Goal: Find specific page/section: Find specific page/section

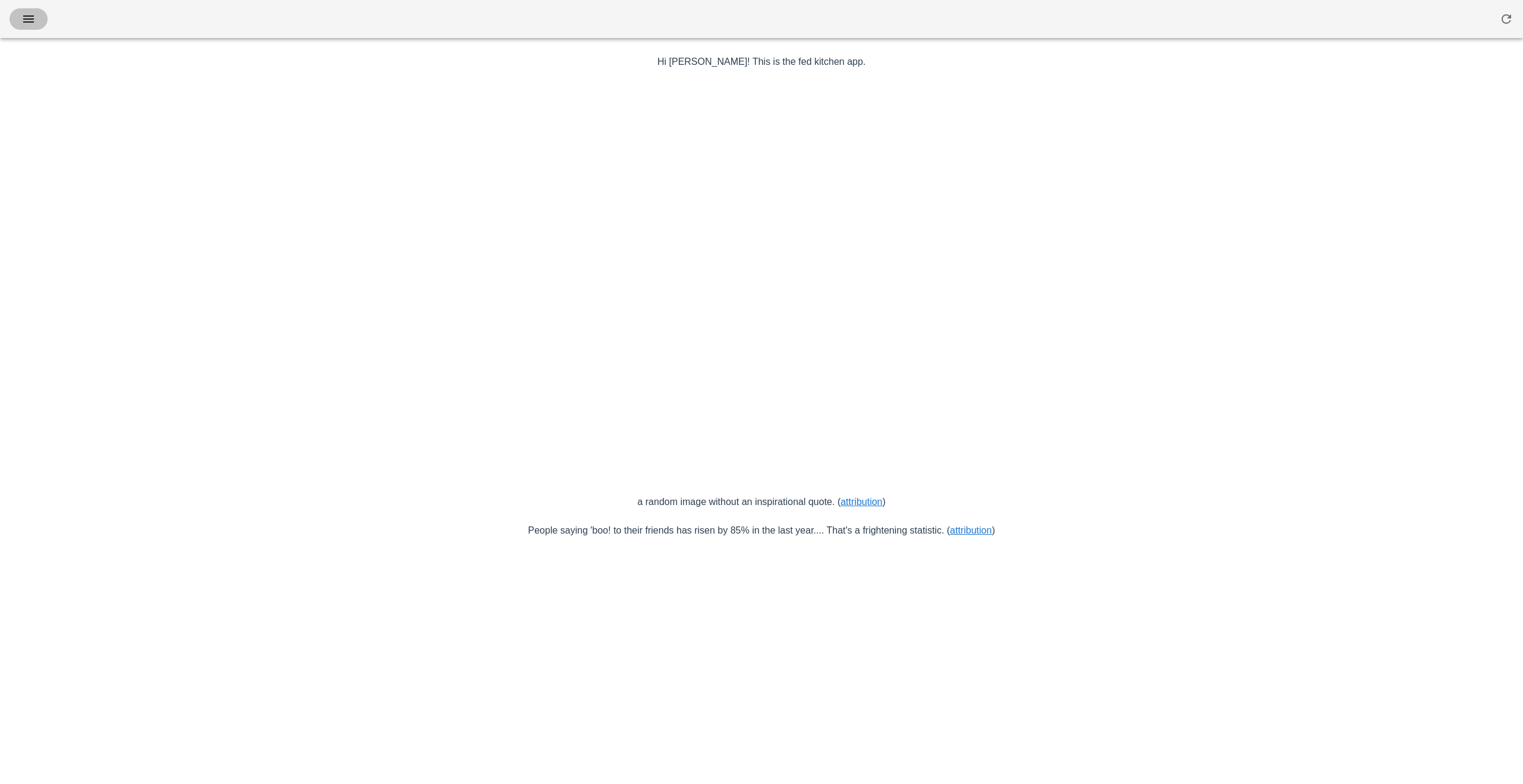
click at [26, 13] on icon "button" at bounding box center [29, 19] width 14 height 14
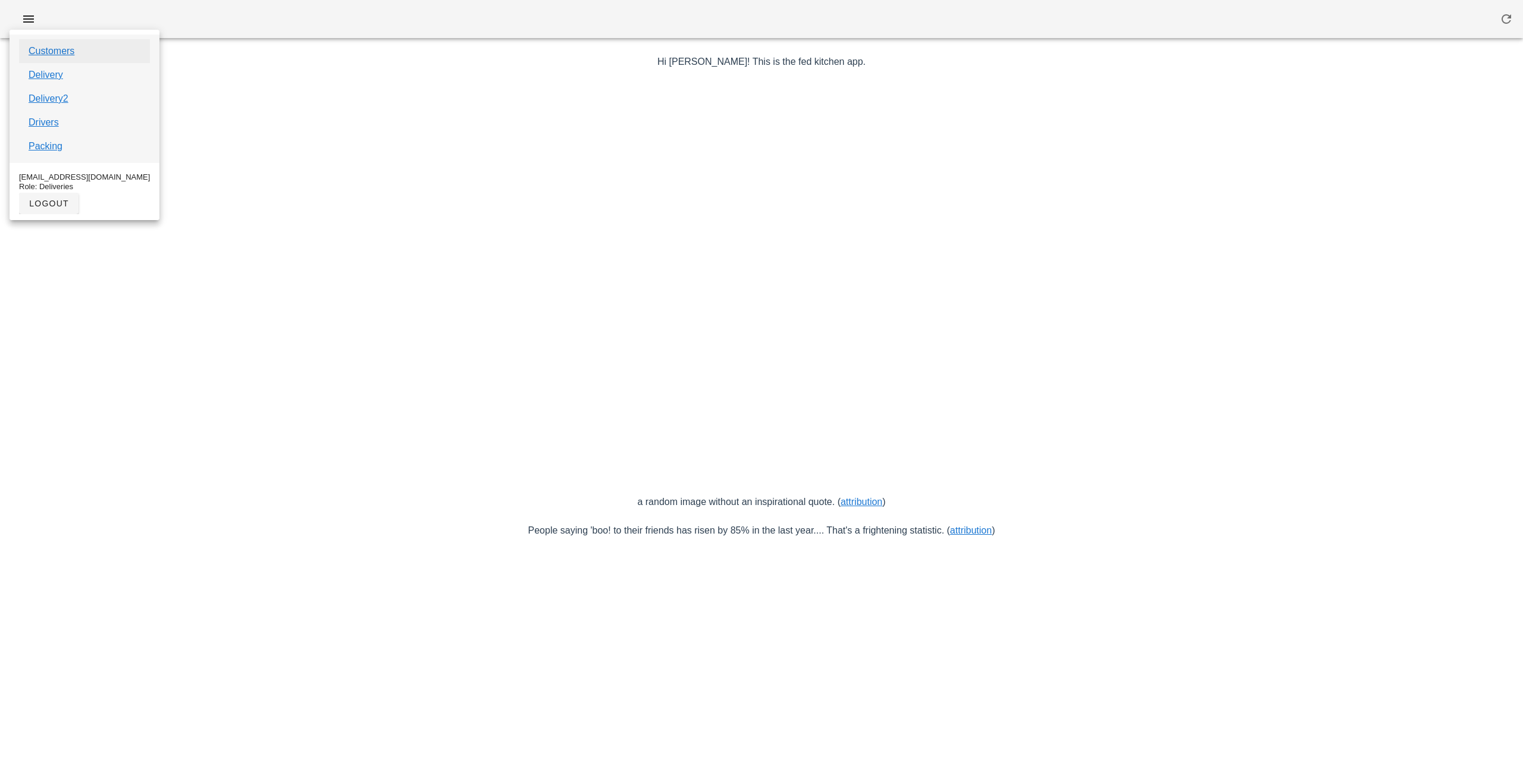
click at [45, 48] on link "Customers" at bounding box center [52, 51] width 46 height 14
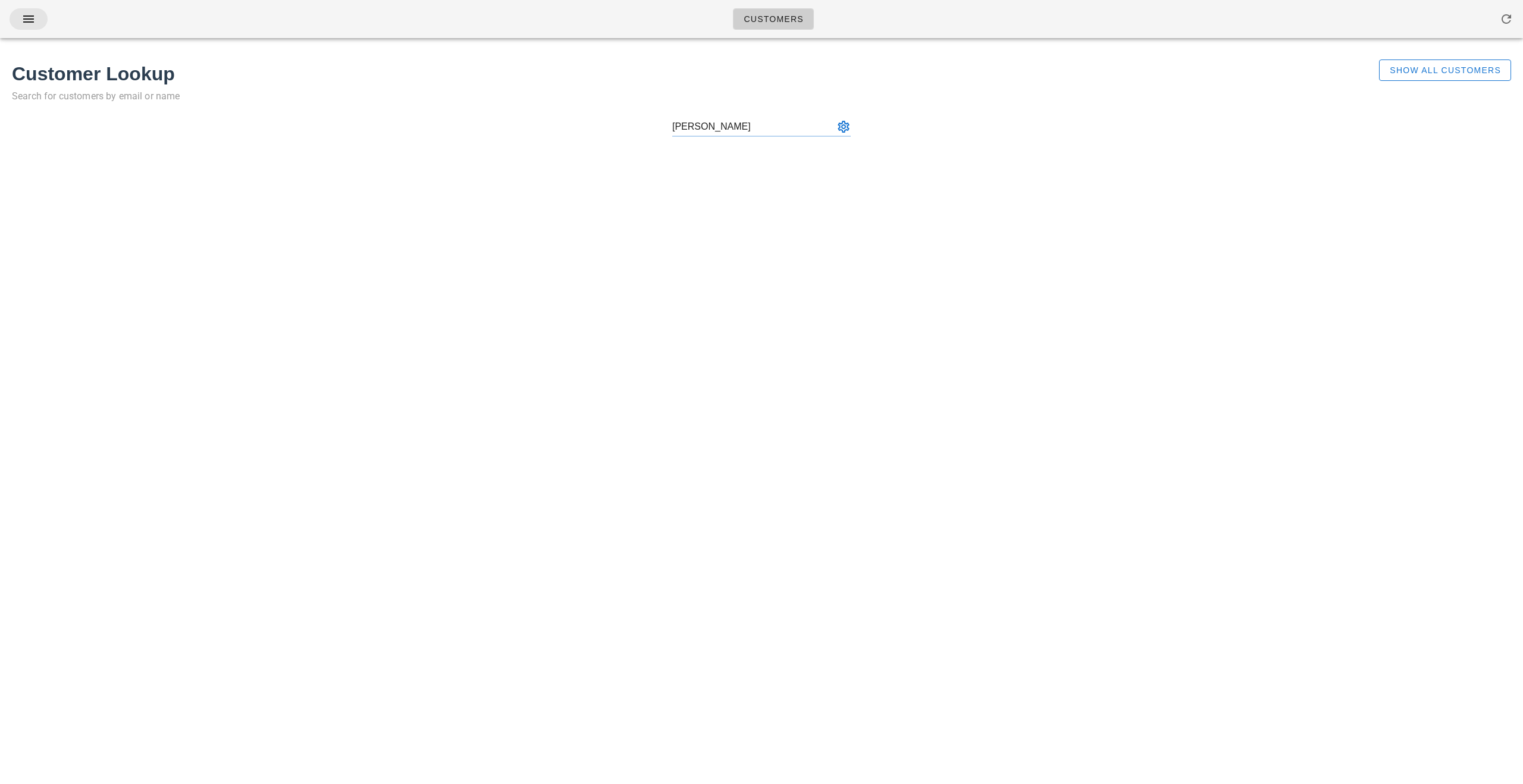
type input "[PERSON_NAME]"
click at [31, 18] on icon "button" at bounding box center [29, 19] width 14 height 14
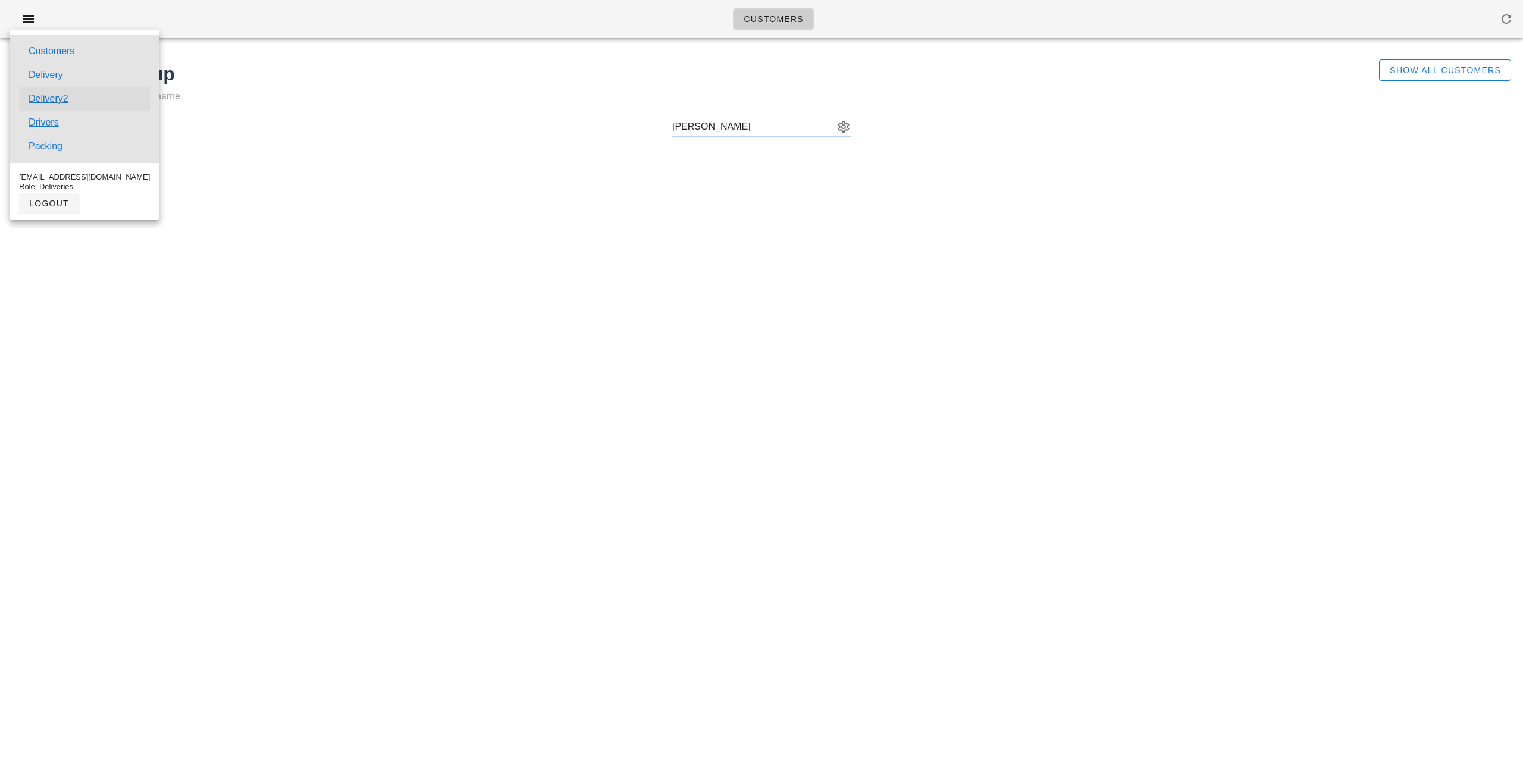
click at [54, 100] on link "Delivery2" at bounding box center [49, 99] width 40 height 14
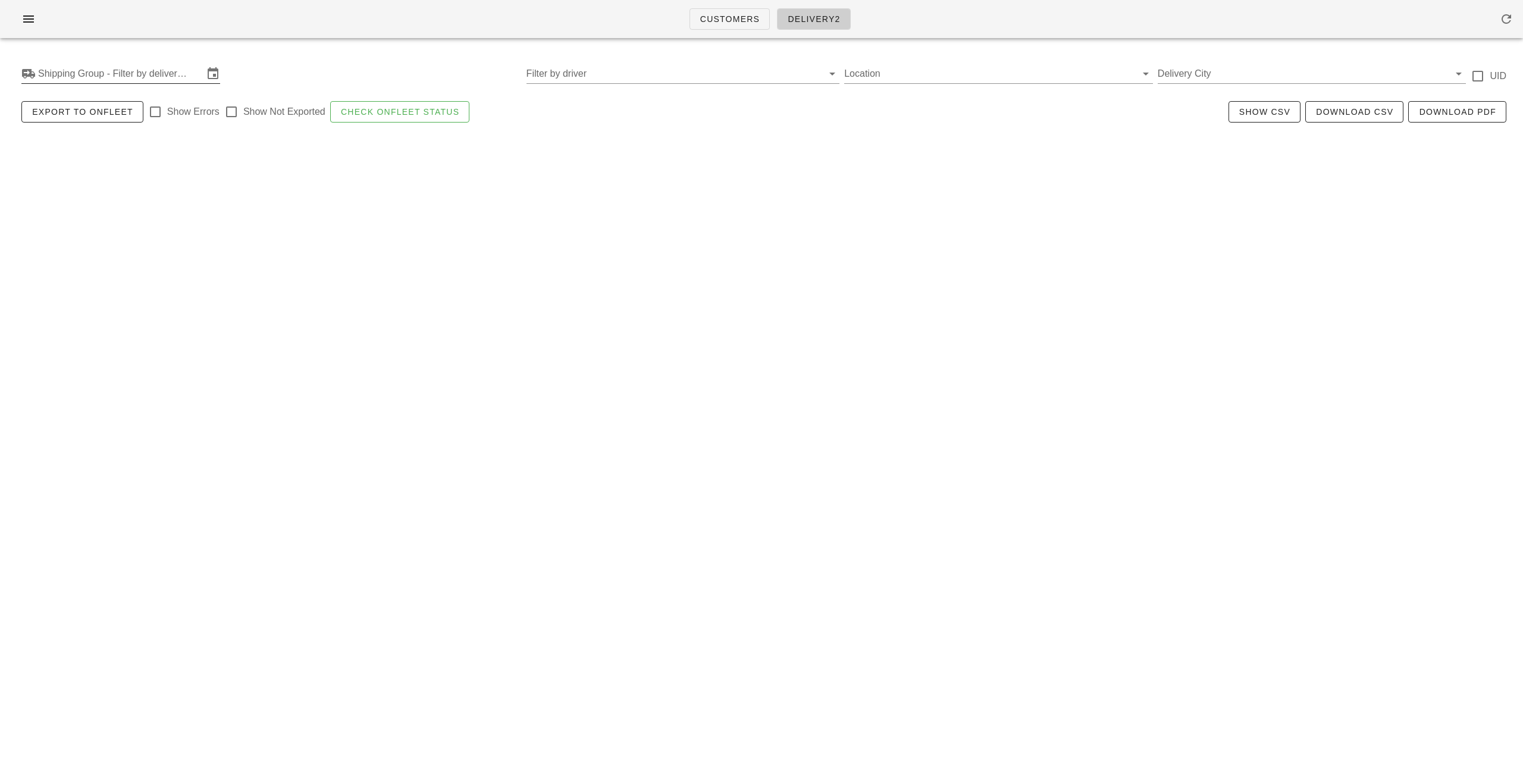
click at [71, 84] on div "Shipping Group - Filter by delivery logistics" at bounding box center [121, 74] width 199 height 19
click at [63, 82] on input "text" at bounding box center [121, 74] width 165 height 19
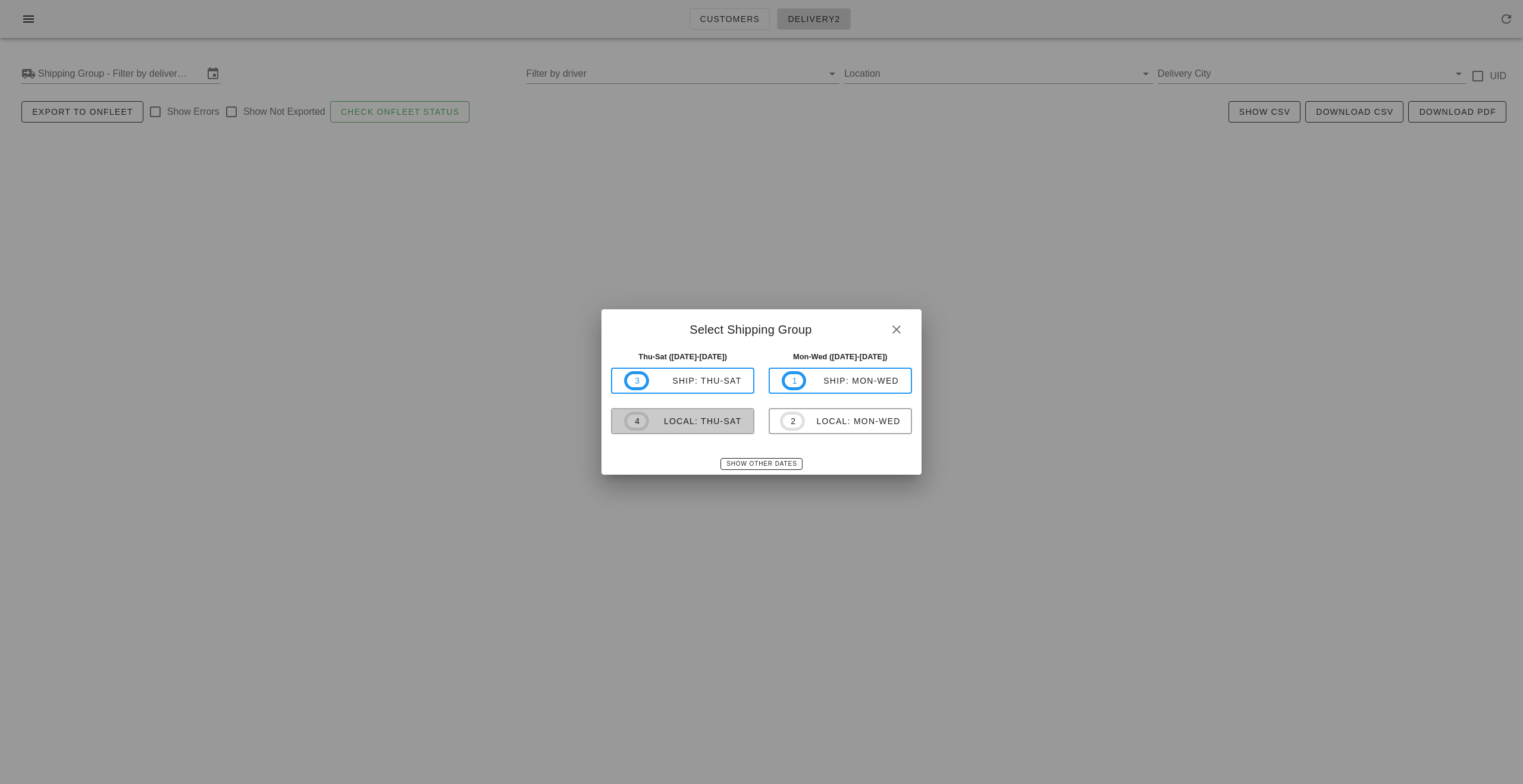
click at [689, 418] on div "local: Thu-Sat" at bounding box center [695, 421] width 93 height 10
